Goal: Task Accomplishment & Management: Manage account settings

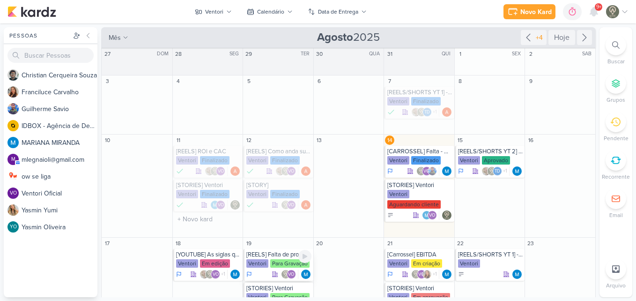
scroll to position [44, 0]
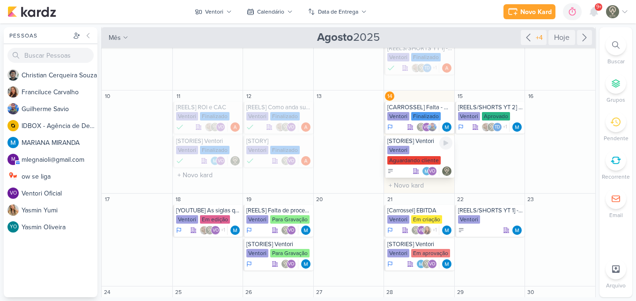
click at [403, 157] on div "Aguardando cliente" at bounding box center [414, 160] width 53 height 8
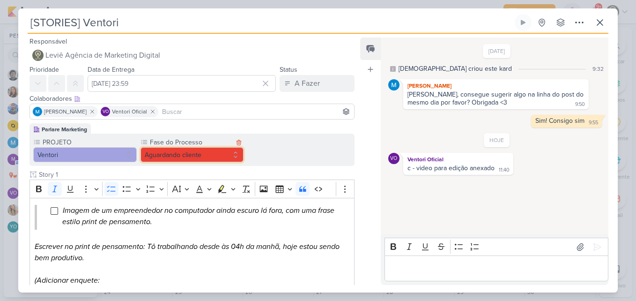
click at [194, 160] on button "Aguardando cliente" at bounding box center [193, 154] width 104 height 15
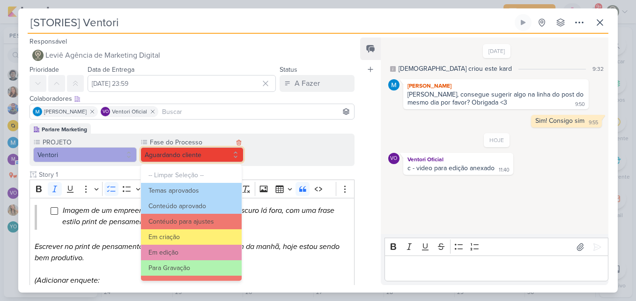
scroll to position [90, 0]
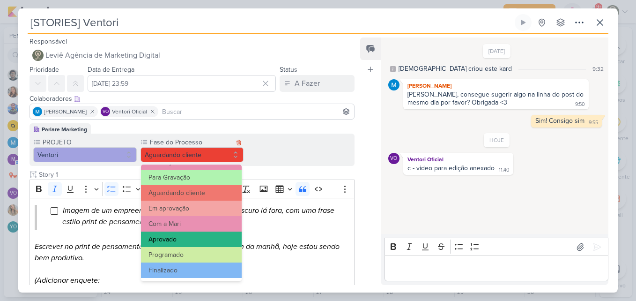
click at [204, 240] on button "Aprovado" at bounding box center [191, 238] width 101 height 15
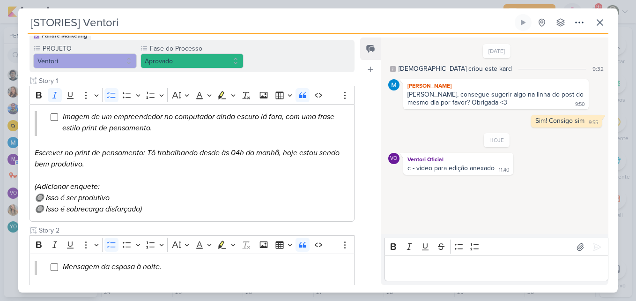
scroll to position [92, 0]
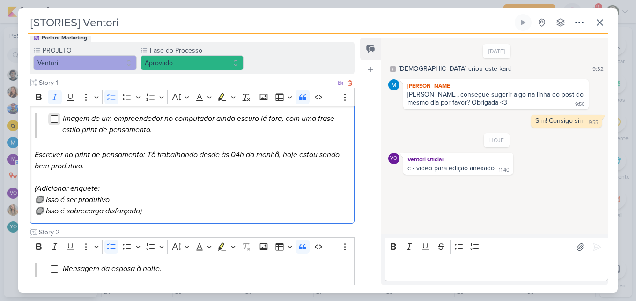
click at [53, 117] on input "Editor editing area: main" at bounding box center [54, 118] width 7 height 7
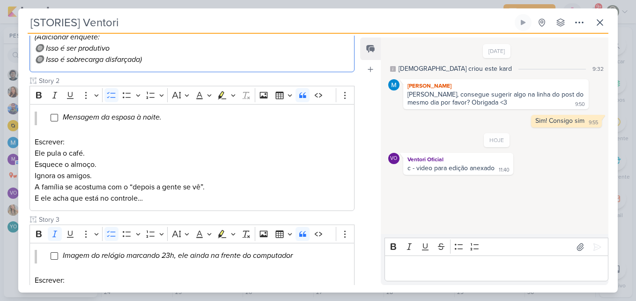
scroll to position [246, 0]
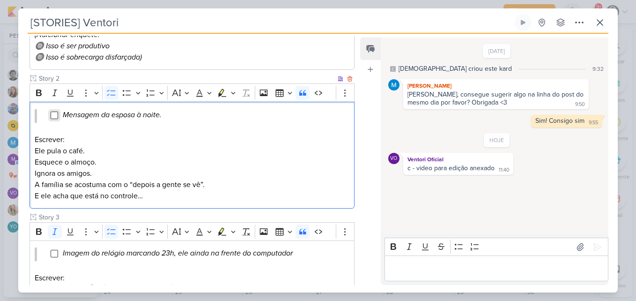
click at [55, 119] on input "Editor editing area: main" at bounding box center [54, 115] width 7 height 7
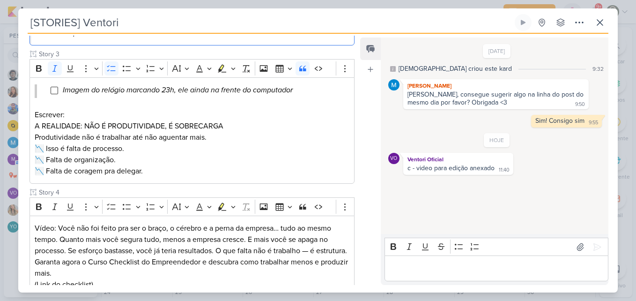
scroll to position [410, 0]
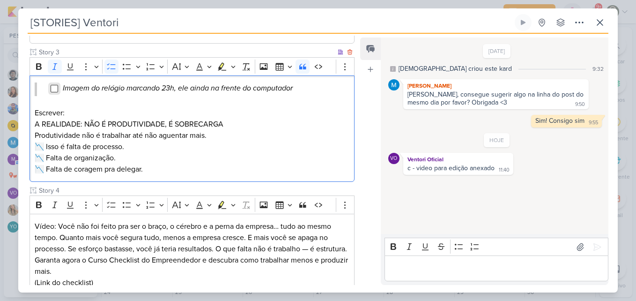
click at [57, 89] on input "Editor editing area: main" at bounding box center [54, 88] width 7 height 7
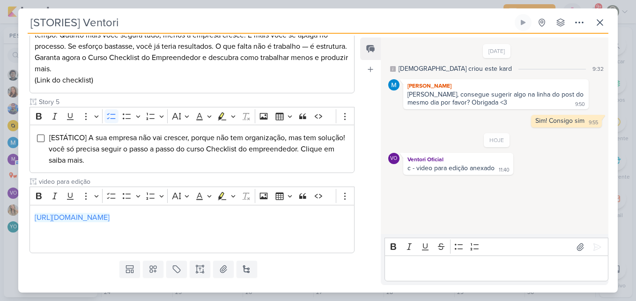
scroll to position [643, 0]
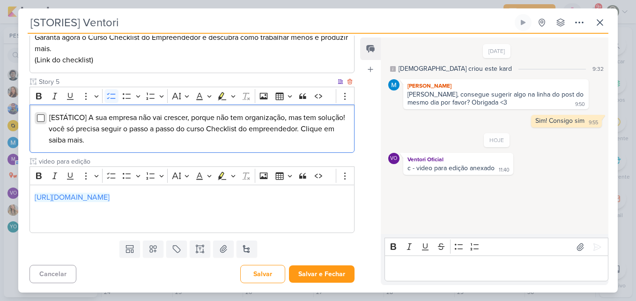
click at [41, 114] on input "Editor editing area: main" at bounding box center [40, 117] width 7 height 7
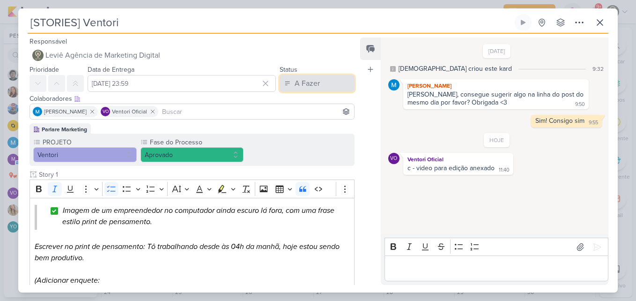
click at [312, 80] on div "A Fazer" at bounding box center [307, 83] width 25 height 11
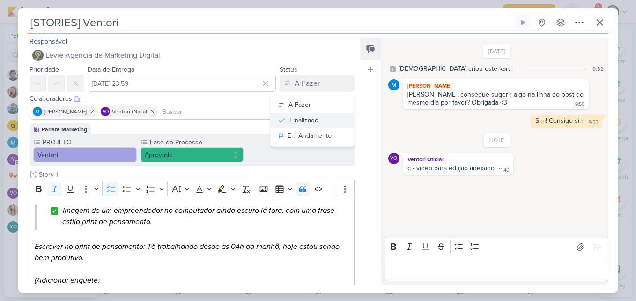
click at [294, 123] on div "Finalizado" at bounding box center [304, 120] width 29 height 10
drag, startPoint x: 204, startPoint y: 162, endPoint x: 201, endPoint y: 157, distance: 6.0
click at [201, 157] on div "PROJETO [GEOGRAPHIC_DATA] Fase do Processo" at bounding box center [192, 150] width 325 height 32
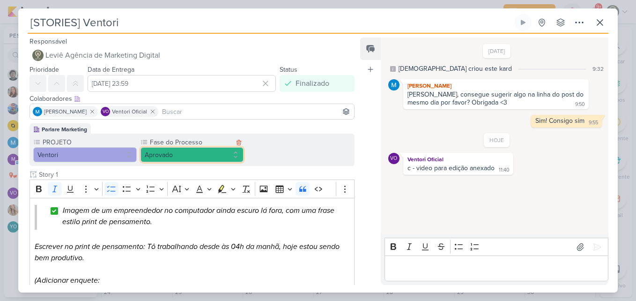
click at [201, 157] on button "Aprovado" at bounding box center [193, 154] width 104 height 15
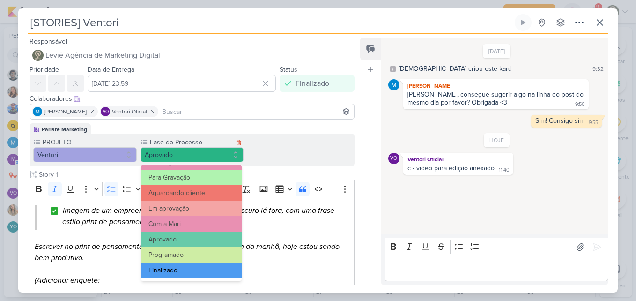
click at [205, 269] on button "Finalizado" at bounding box center [191, 269] width 101 height 15
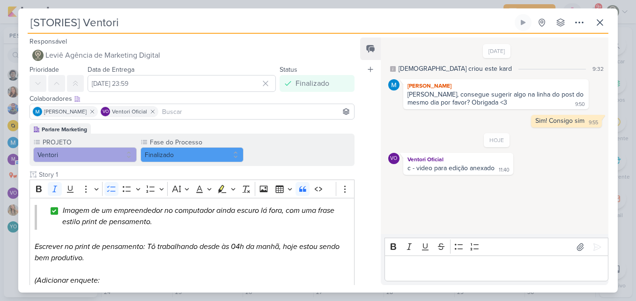
scroll to position [656, 0]
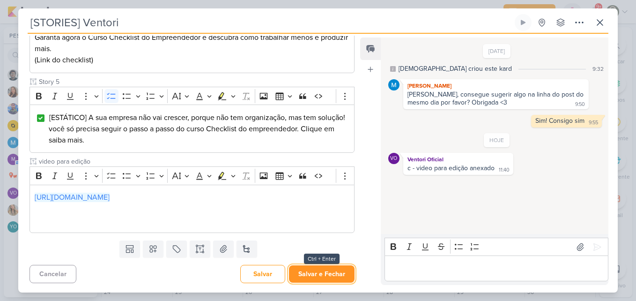
click at [328, 276] on button "Salvar e Fechar" at bounding box center [322, 273] width 66 height 17
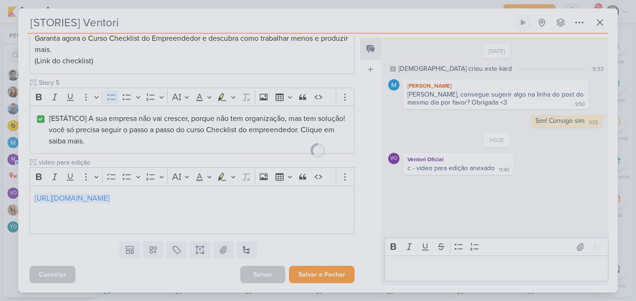
scroll to position [655, 0]
